Goal: Task Accomplishment & Management: Manage account settings

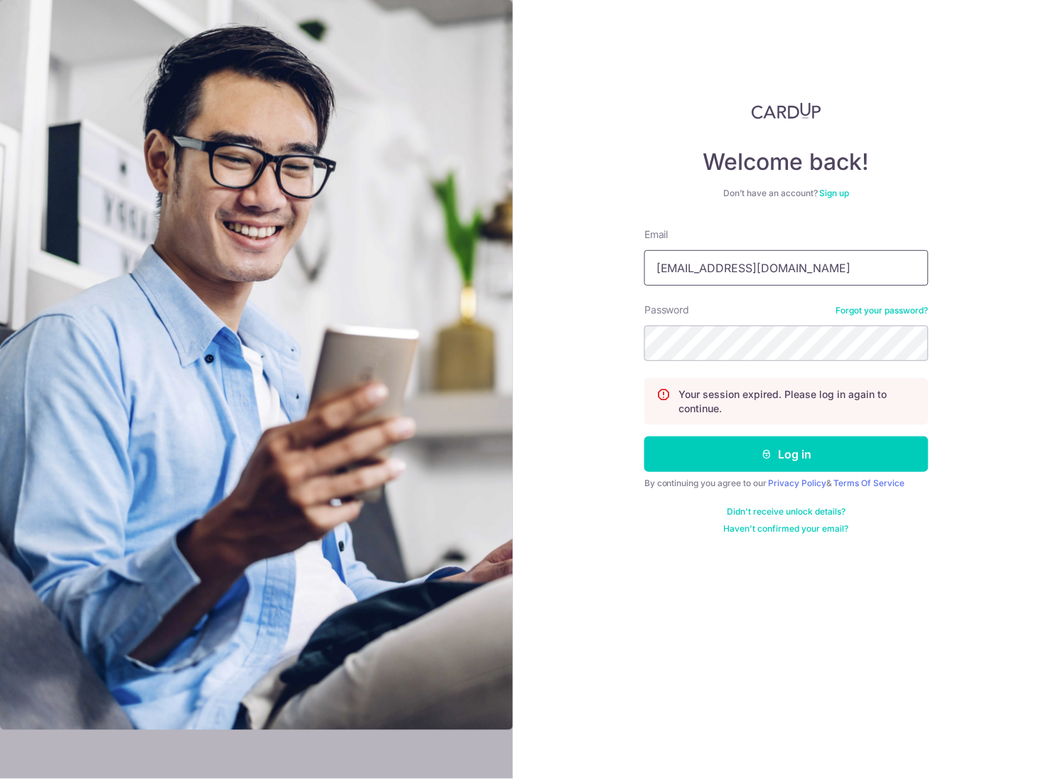
drag, startPoint x: 767, startPoint y: 272, endPoint x: 419, endPoint y: 237, distance: 350.0
click at [416, 240] on section "Welcome back! Don’t have an account? Sign up Email janlin84@gmail.com Password …" at bounding box center [530, 389] width 1060 height 779
type input "[EMAIL_ADDRESS][DOMAIN_NAME]"
click at [765, 455] on icon "submit" at bounding box center [767, 453] width 11 height 11
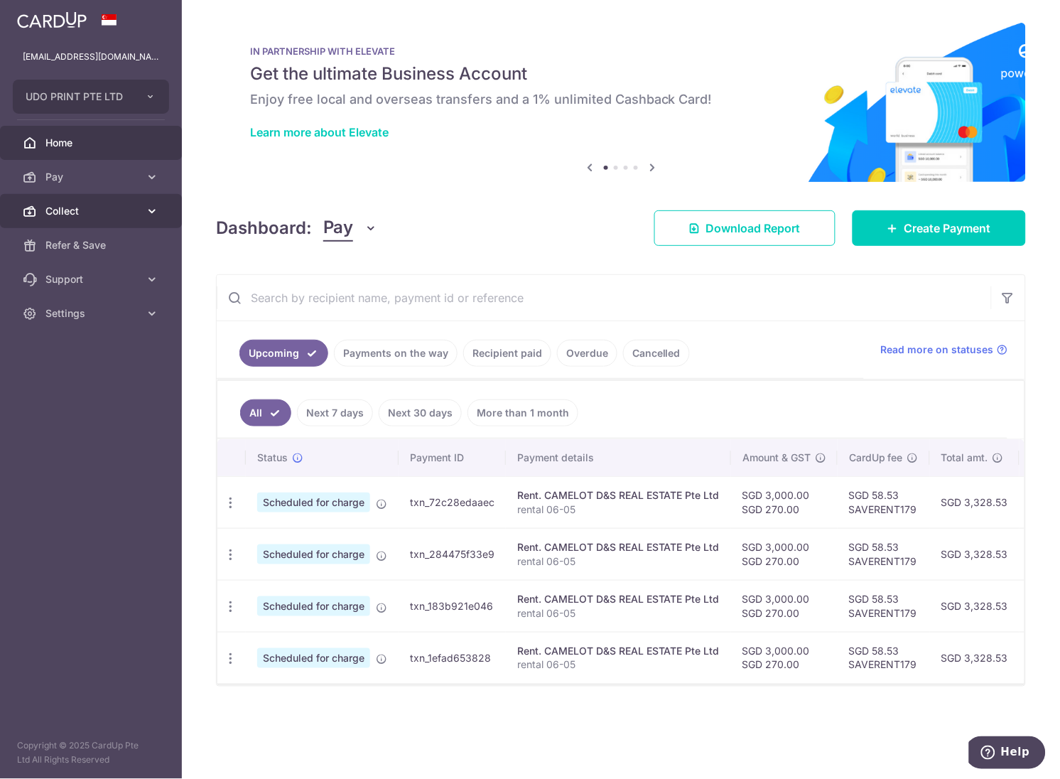
click at [76, 208] on span "Collect" at bounding box center [92, 211] width 94 height 14
